Goal: Feedback & Contribution: Submit feedback/report problem

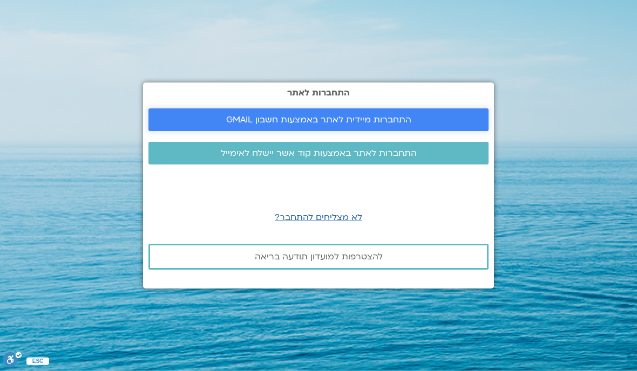
click at [316, 131] on link "התחברות מיידית לאתר באמצעות חשבון GMAIL" at bounding box center [318, 119] width 340 height 23
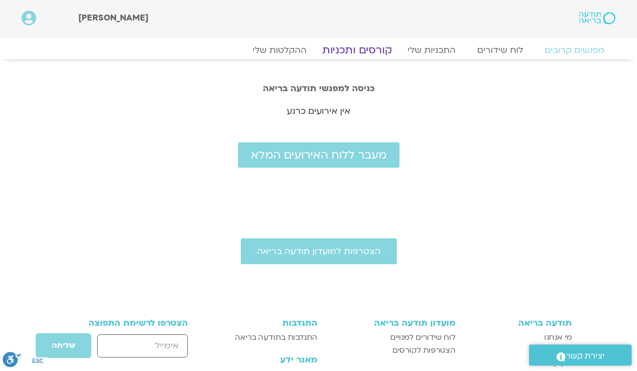
click at [359, 48] on link "קורסים ותכניות" at bounding box center [356, 50] width 95 height 13
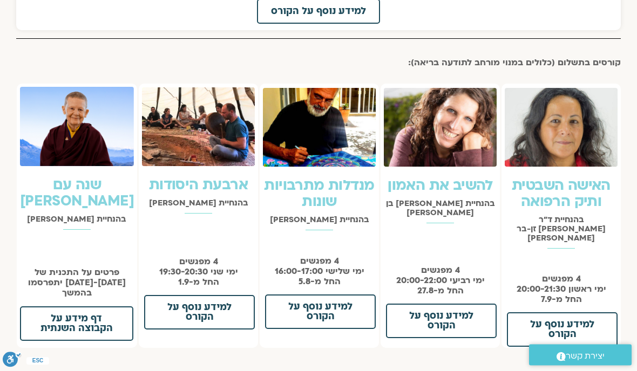
scroll to position [732, 0]
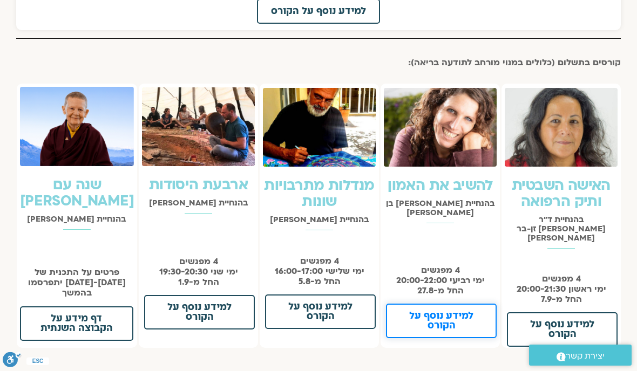
click at [434, 311] on span "למידע נוסף על הקורס" at bounding box center [441, 320] width 83 height 19
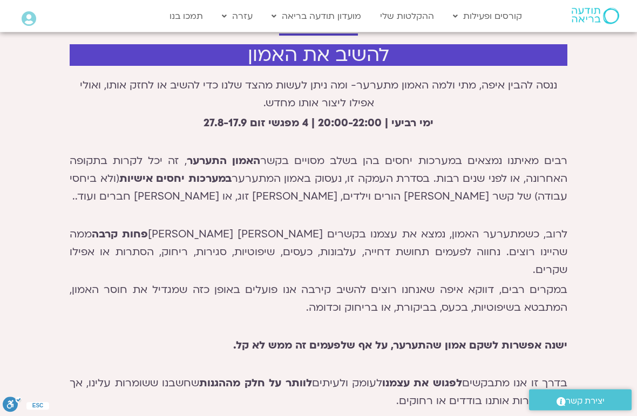
scroll to position [352, 0]
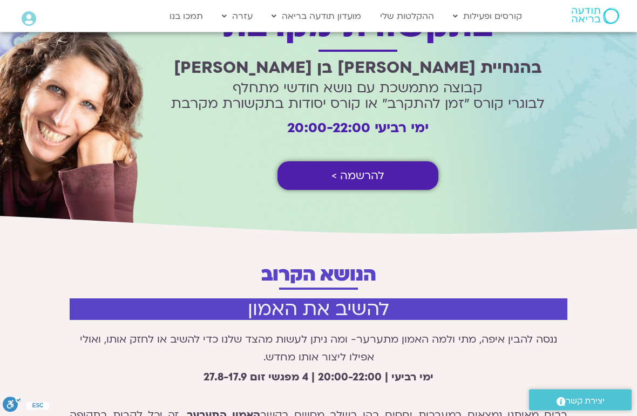
click at [357, 181] on span "להרשמה >" at bounding box center [357, 176] width 53 height 12
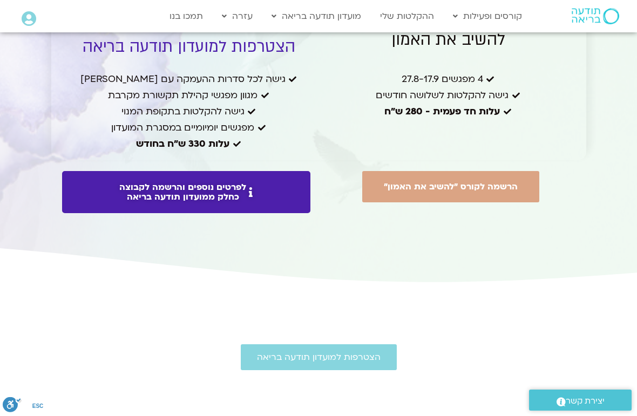
scroll to position [2715, 0]
click at [199, 183] on span "לפרטים נוספים והרשמה לקבוצה כחלק ממועדון תודעה בריאה" at bounding box center [182, 192] width 127 height 19
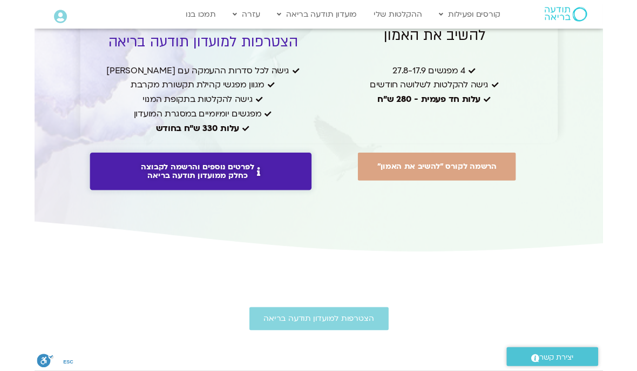
scroll to position [2716, 0]
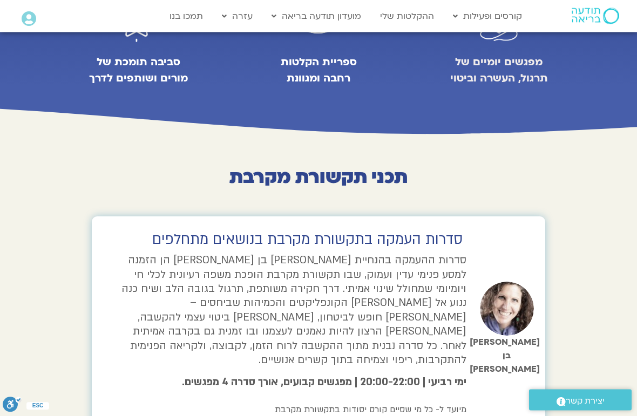
scroll to position [999, 0]
click at [579, 396] on span "יצירת קשר" at bounding box center [584, 401] width 39 height 15
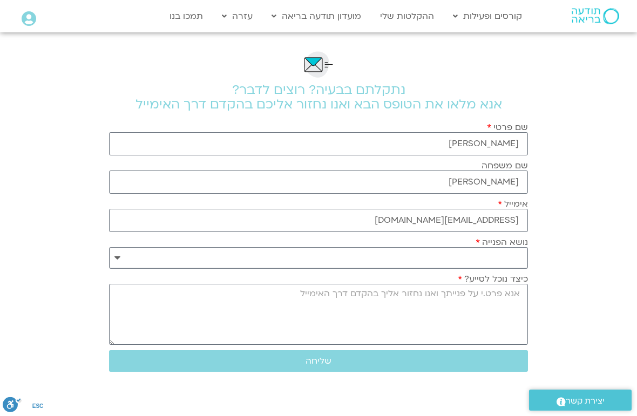
click at [504, 263] on select "**********" at bounding box center [318, 258] width 419 height 22
click at [120, 262] on select "**********" at bounding box center [318, 258] width 419 height 22
select select "**********"
click at [500, 299] on textarea "כיצד נוכל לסייע?" at bounding box center [318, 314] width 419 height 61
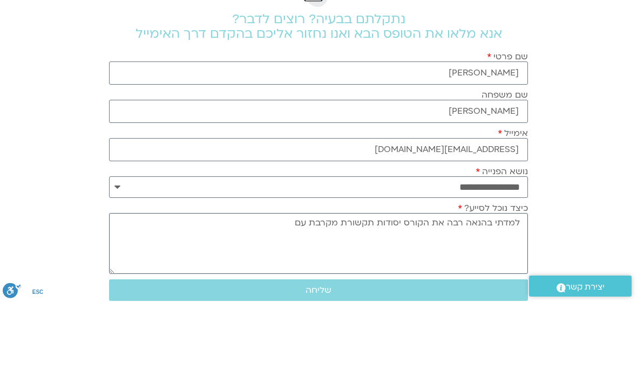
scroll to position [11, 0]
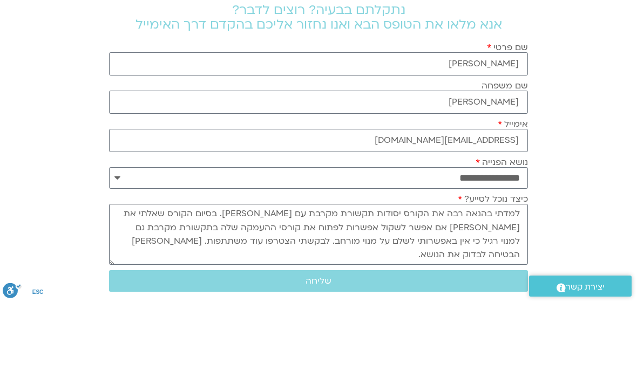
click at [476, 273] on textarea "למדתי בהנאה רבה את הקורס יסודות תקשורת מקרבת עם שאנייה. בסיום הקורס שאלתי את שא…" at bounding box center [318, 303] width 419 height 61
click at [478, 273] on textarea "למדתי בהנאה רבה את הקורס יסודות תקשורת מקרבת עם שאנייה. בסיום הקורס שאלתי את שא…" at bounding box center [318, 303] width 419 height 61
click at [482, 273] on textarea "למדתי בהנאה רבה את הקורס יסודות תקשורת מקרבת עם שאנייה. בסיום הקורס שאלתי את שא…" at bounding box center [318, 303] width 419 height 61
click at [483, 273] on textarea "למדתי בהנאה רבה את הקורס יסודות תקשורת מקרבת עם שאנייה. בסיום הקורס שאלתי את שא…" at bounding box center [318, 303] width 419 height 61
click at [494, 273] on textarea "למדתי בהנאה רבה את הקורס יסודות תקשורת מקרבת עם שאנייה. בסיום הקורס שאלתי את שא…" at bounding box center [318, 303] width 419 height 61
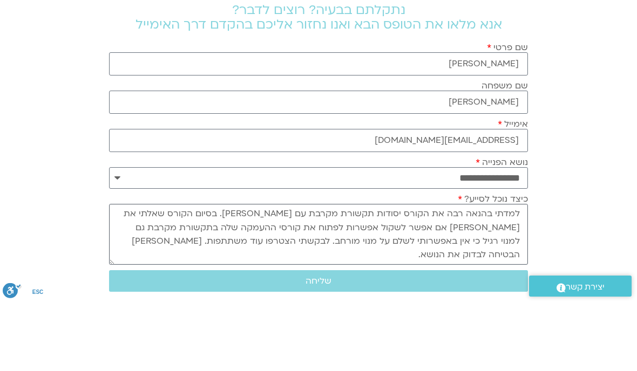
click at [442, 273] on textarea "למדתי בהנאה רבה את הקורס יסודות תקשורת מקרבת עם שאנייה. בסיום הקורס שאלתי את שא…" at bounding box center [318, 303] width 419 height 61
click at [278, 273] on textarea "למדתי בהנאה רבה את הקורס יסודות תקשורת מקרבת עם שאנייה. בסיום הקורס שאלתי את שא…" at bounding box center [318, 303] width 419 height 61
click at [252, 273] on textarea "למדתי בהנאה רבה את הקורס יסודות תקשורת מקרבת עם שאנייה. בסיום הקורס שאלתי את שא…" at bounding box center [318, 303] width 419 height 61
type textarea "למדתי בהנאה רבה את הקורס יסודות תקשורת מקרבת עם שאנייה. בסיום הקורס שאלתי את שא…"
click at [324, 345] on span "שליחה" at bounding box center [318, 350] width 26 height 10
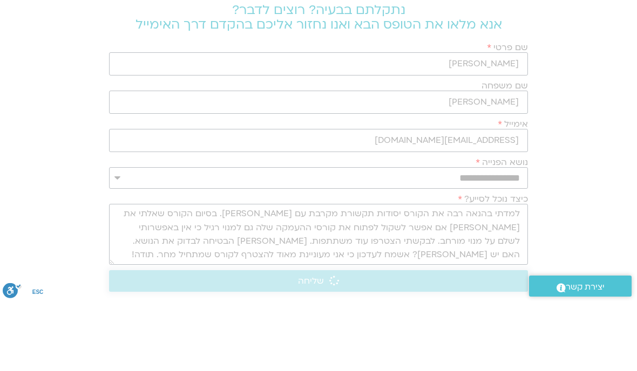
scroll to position [80, 0]
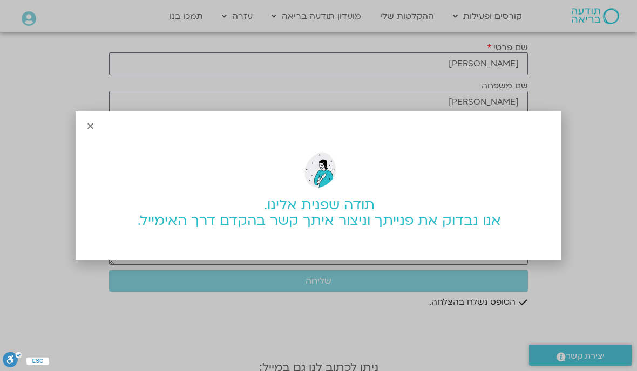
click at [99, 148] on div "תודה שפנית אלינו. אנו נבדוק את פנייתך וניצור איתך קשר בהקדם דרך האימייל." at bounding box center [319, 184] width 484 height 151
click at [97, 146] on div "תודה שפנית אלינו. אנו נבדוק את פנייתך וניצור איתך קשר בהקדם דרך האימייל." at bounding box center [319, 184] width 484 height 151
click at [88, 130] on icon "Close" at bounding box center [90, 126] width 8 height 8
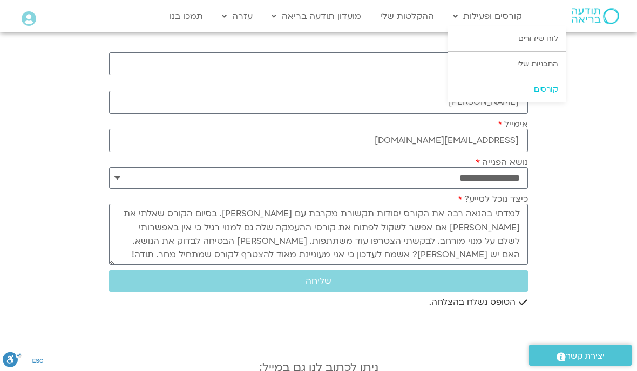
click at [550, 91] on link "קורסים" at bounding box center [506, 89] width 119 height 25
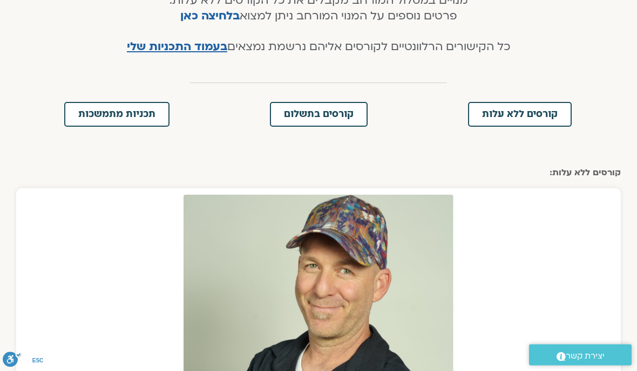
scroll to position [236, 0]
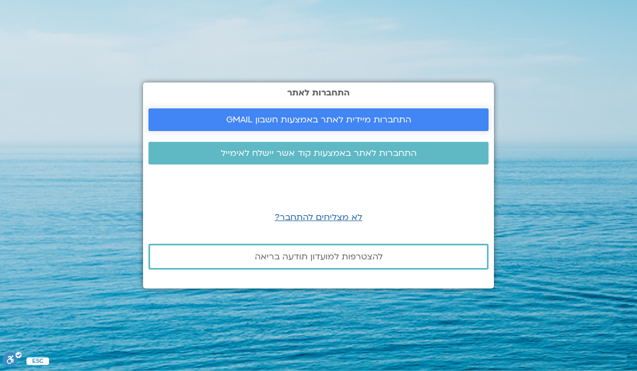
click at [321, 115] on span "התחברות מיידית לאתר באמצעות חשבון GMAIL" at bounding box center [318, 120] width 185 height 10
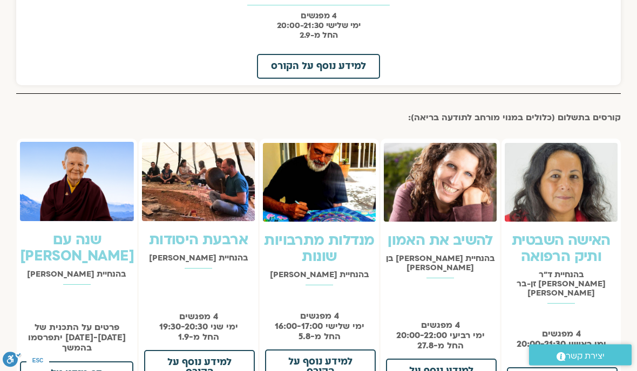
scroll to position [677, 0]
